Goal: Task Accomplishment & Management: Use online tool/utility

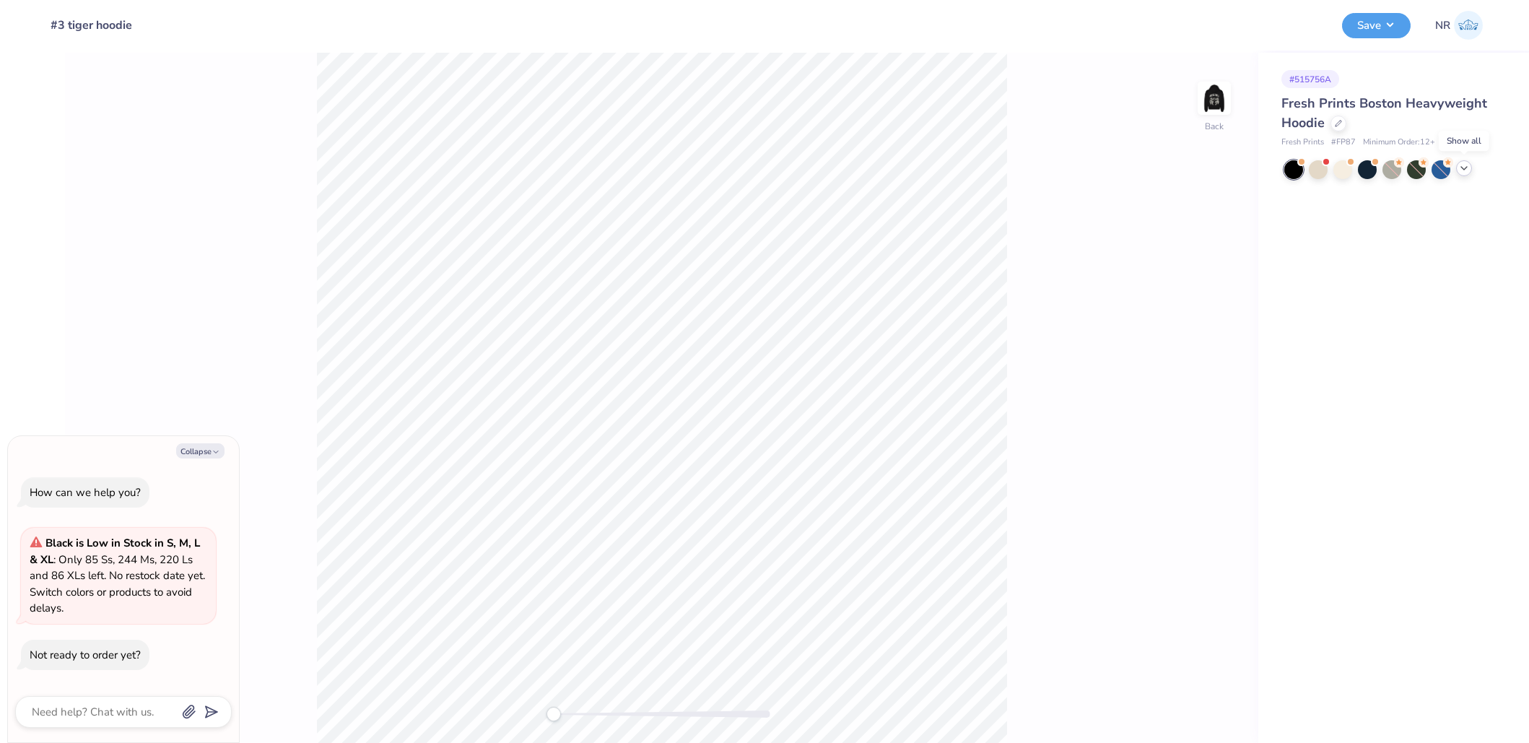
click at [1468, 167] on icon at bounding box center [1464, 168] width 12 height 12
click at [1437, 194] on icon at bounding box center [1439, 193] width 12 height 12
click at [1345, 124] on div "Fresh Prints Boston Heavyweight Hoodie" at bounding box center [1390, 113] width 219 height 39
click at [1342, 123] on div at bounding box center [1338, 122] width 16 height 16
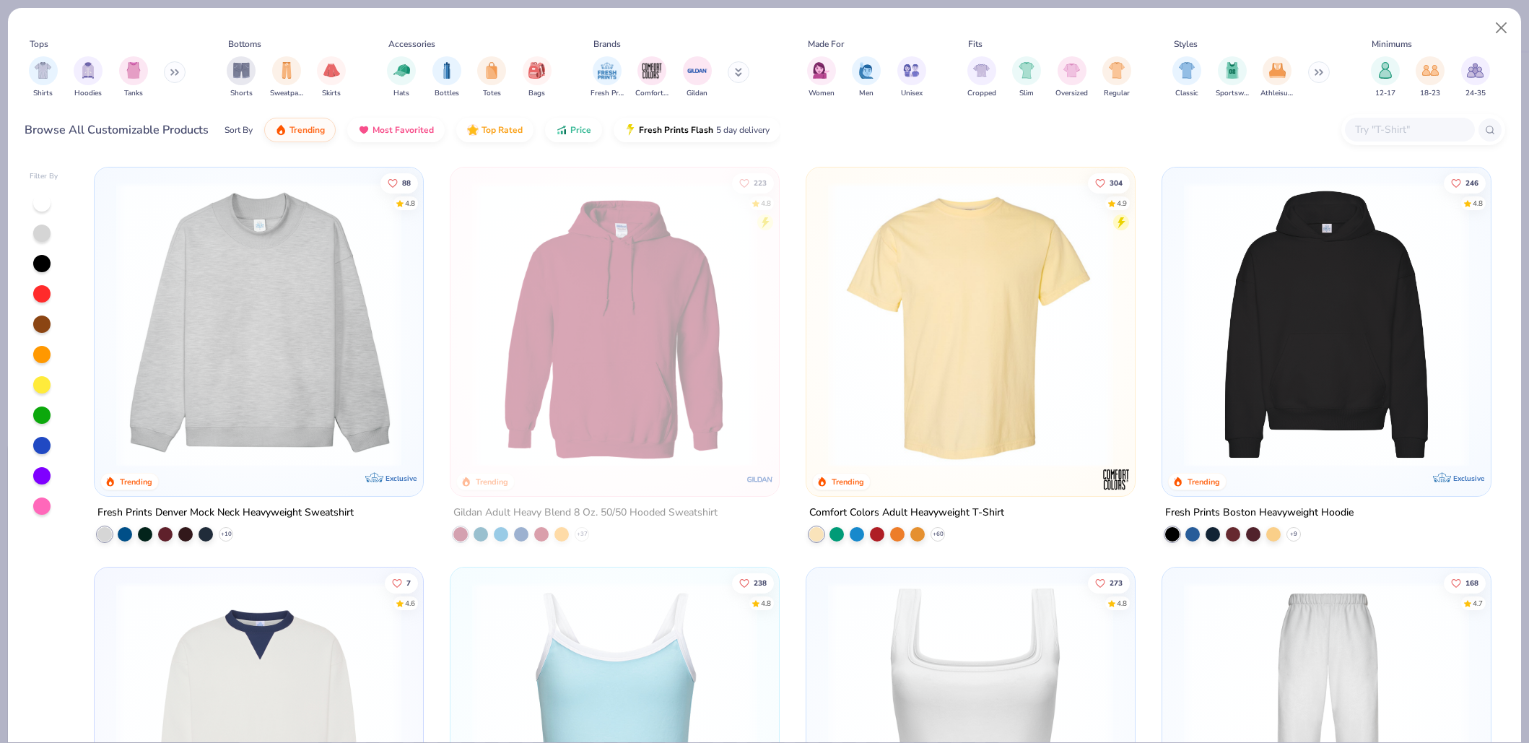
scroll to position [29, 0]
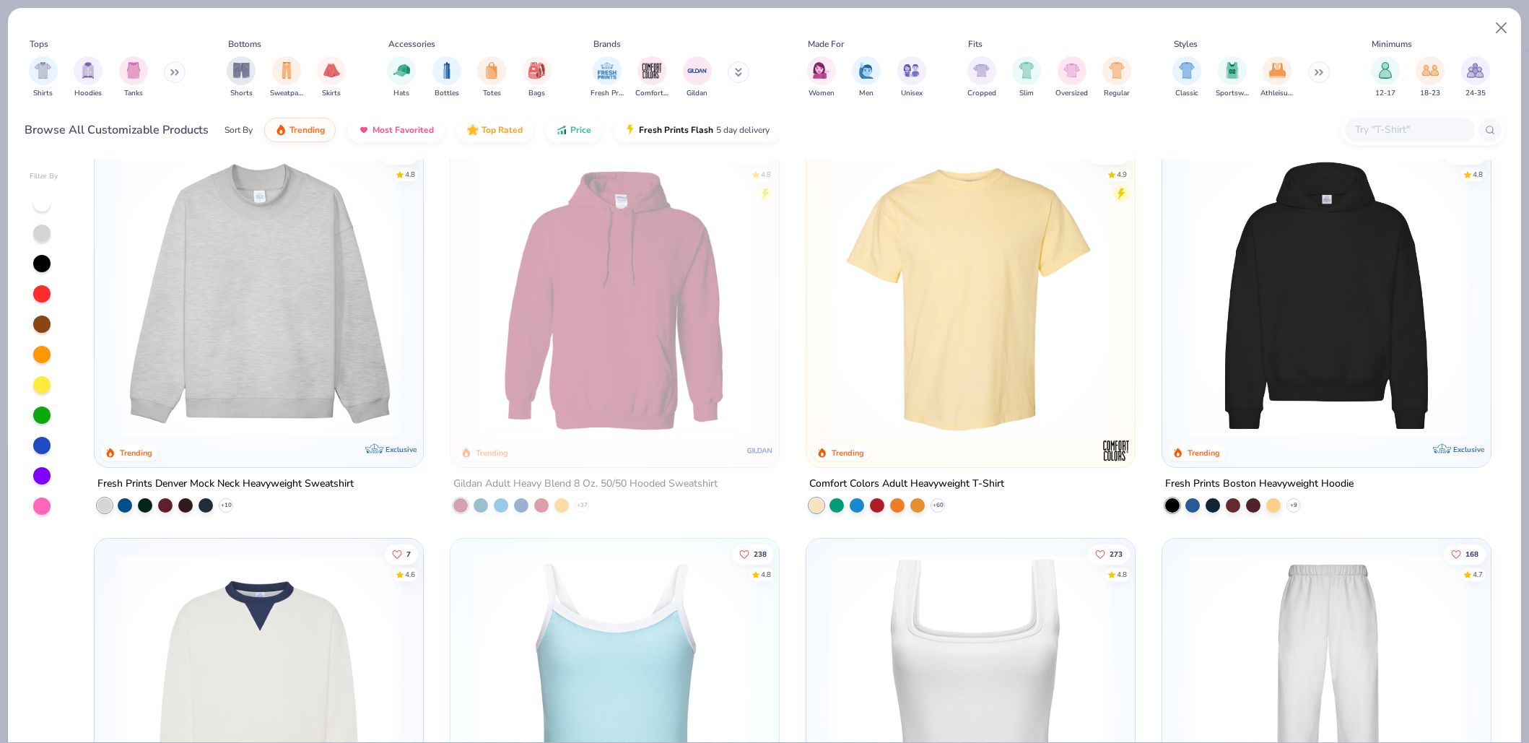
click at [520, 355] on img at bounding box center [371, 295] width 300 height 285
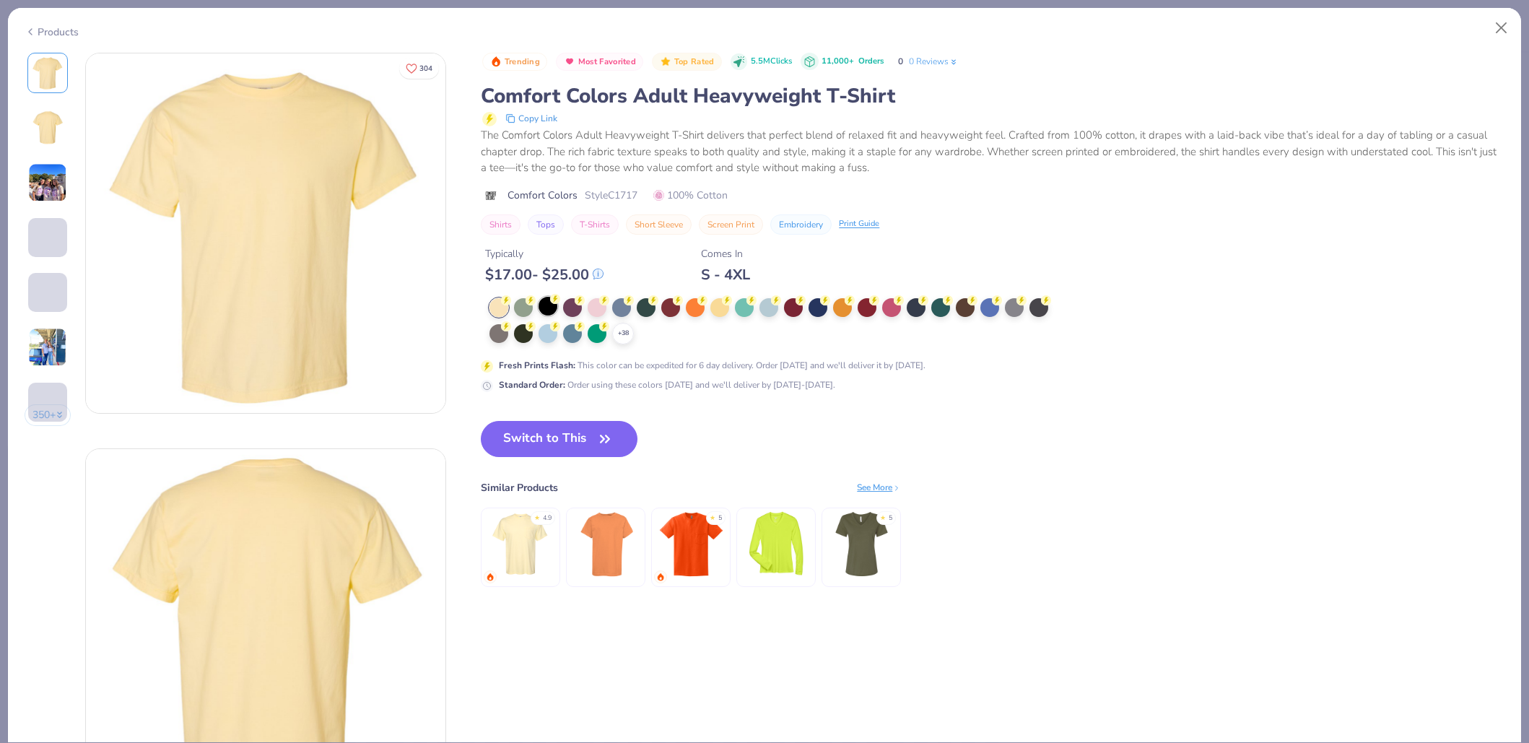
click at [551, 304] on div at bounding box center [547, 306] width 19 height 19
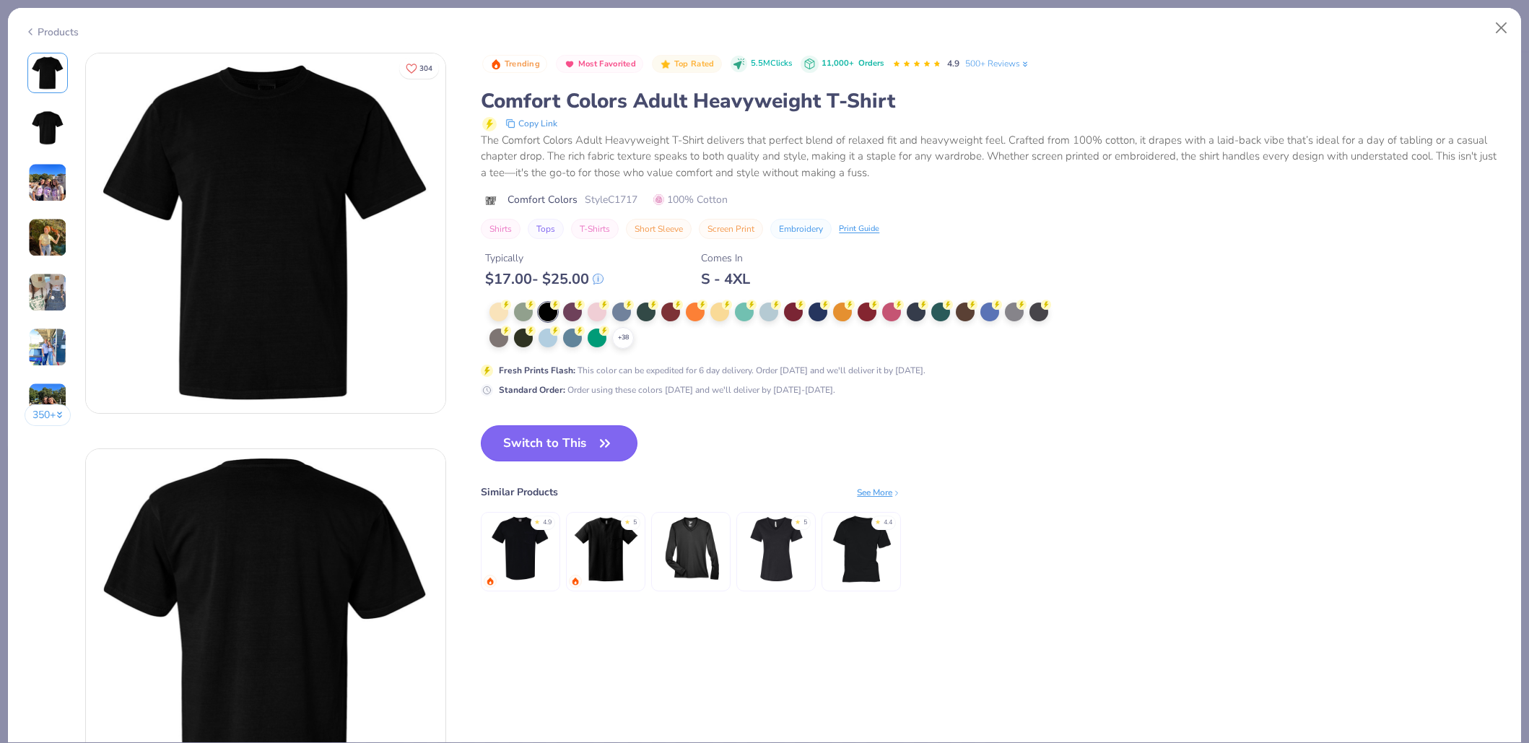
click at [593, 437] on button "Switch to This" at bounding box center [559, 443] width 157 height 36
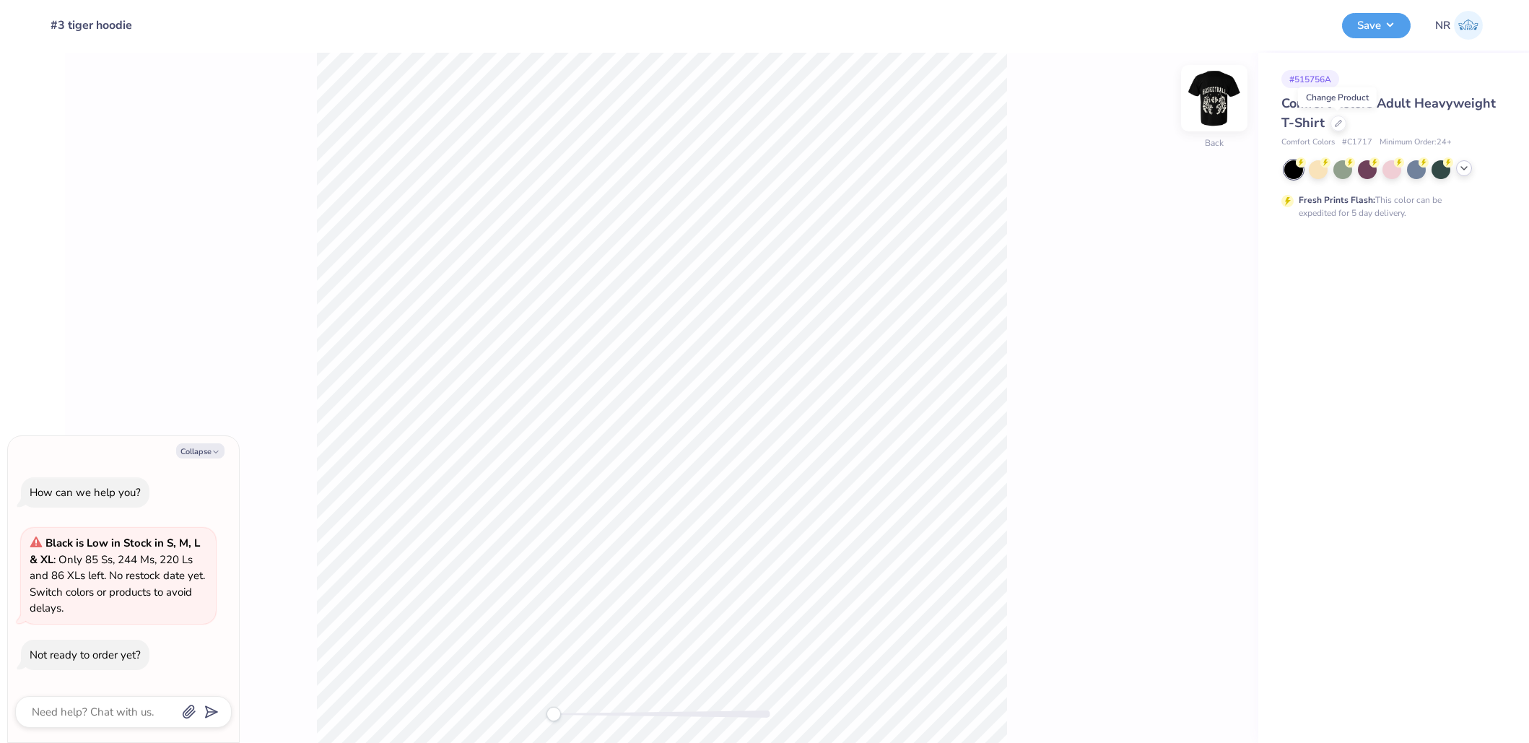
click at [1221, 102] on img at bounding box center [1214, 98] width 58 height 58
click at [1222, 102] on img at bounding box center [1214, 98] width 58 height 58
click at [1202, 95] on img at bounding box center [1214, 98] width 58 height 58
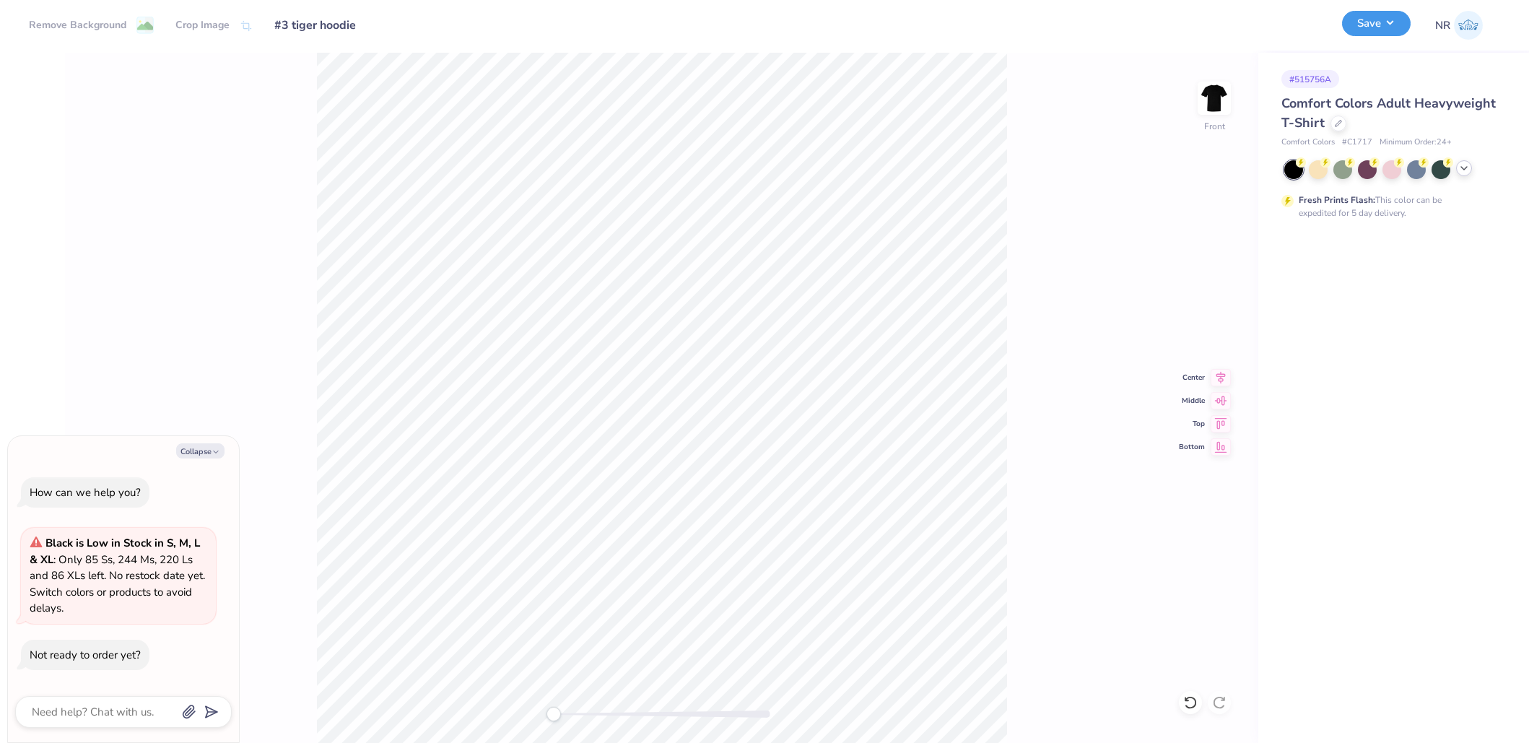
click at [1371, 25] on button "Save" at bounding box center [1376, 23] width 69 height 25
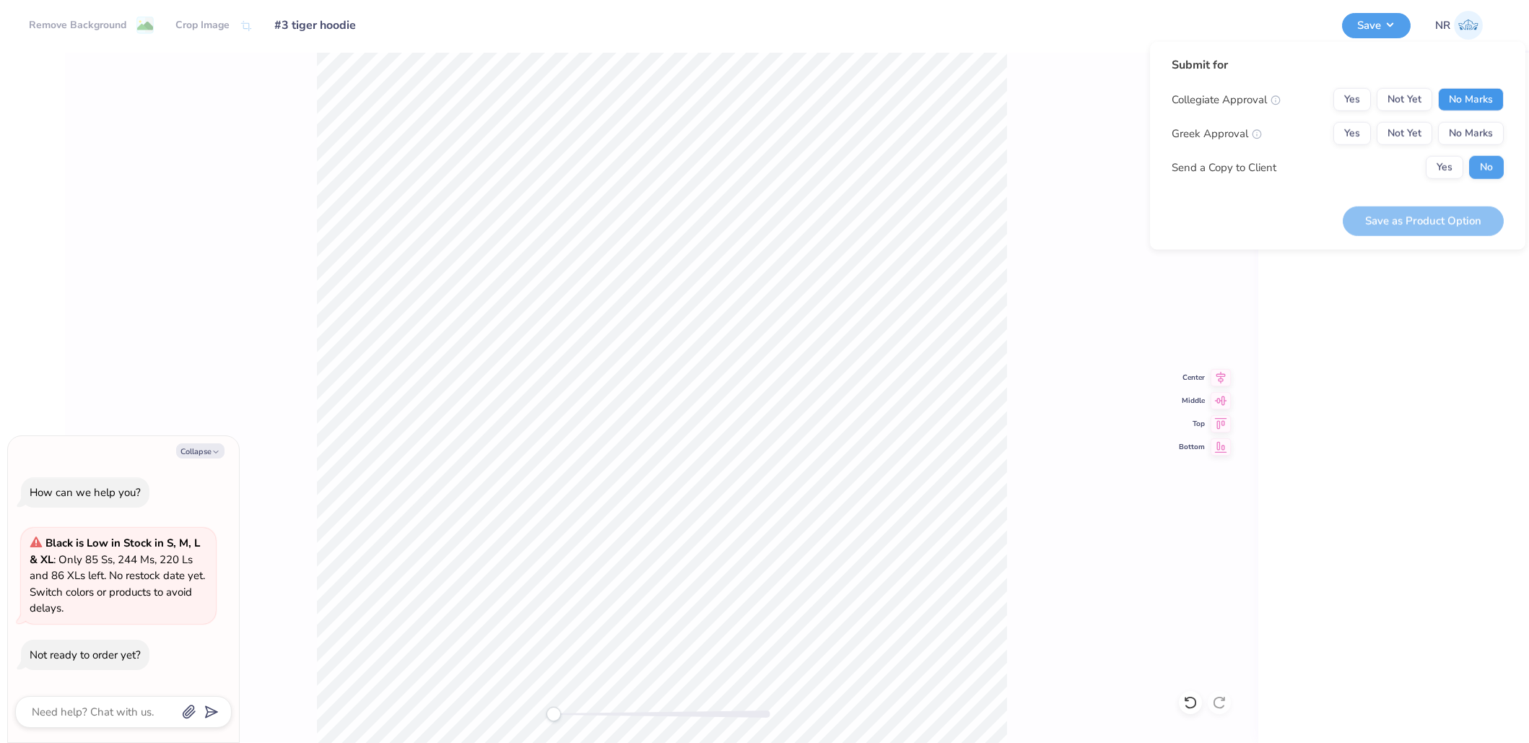
click at [1460, 98] on button "No Marks" at bounding box center [1471, 99] width 66 height 23
click at [1463, 131] on button "No Marks" at bounding box center [1471, 133] width 66 height 23
click at [1466, 219] on button "Save as Product Option" at bounding box center [1422, 221] width 161 height 30
type textarea "x"
